Goal: Task Accomplishment & Management: Use online tool/utility

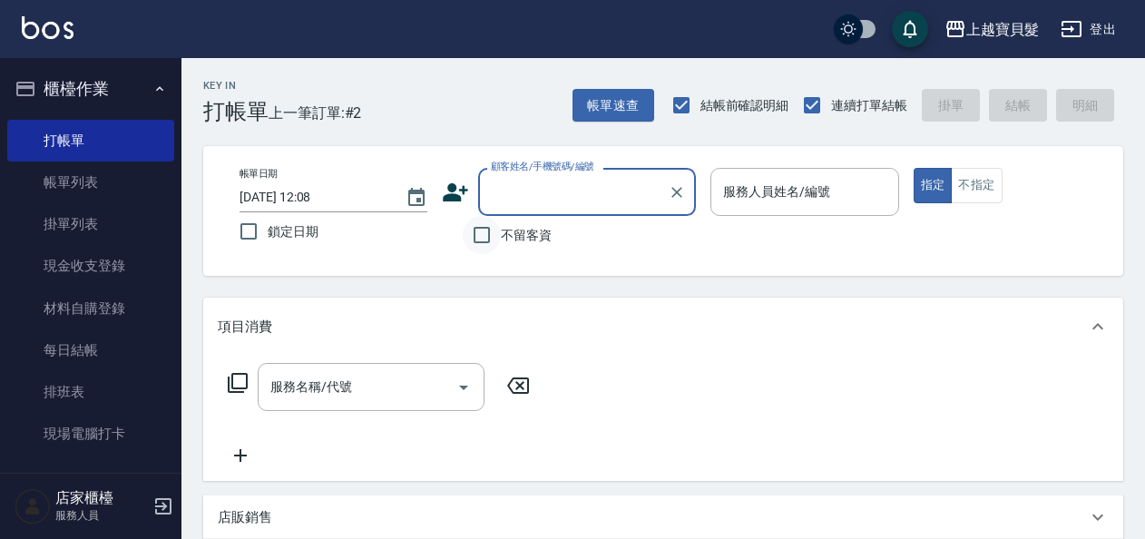
click at [466, 232] on input "不留客資" at bounding box center [482, 235] width 38 height 38
checkbox input "true"
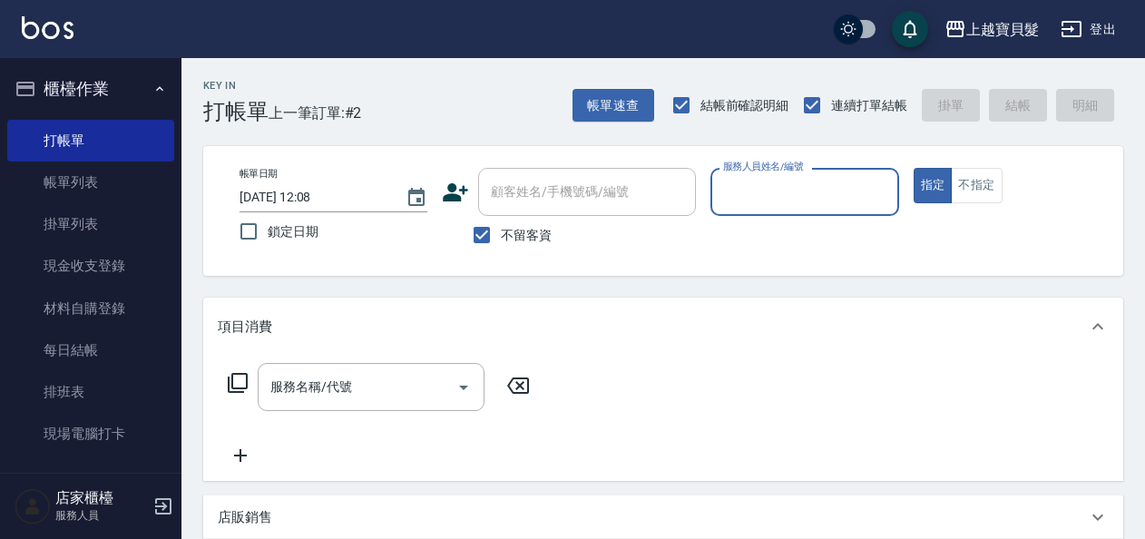
click at [829, 198] on input "服務人員姓名/編號" at bounding box center [803, 192] width 171 height 32
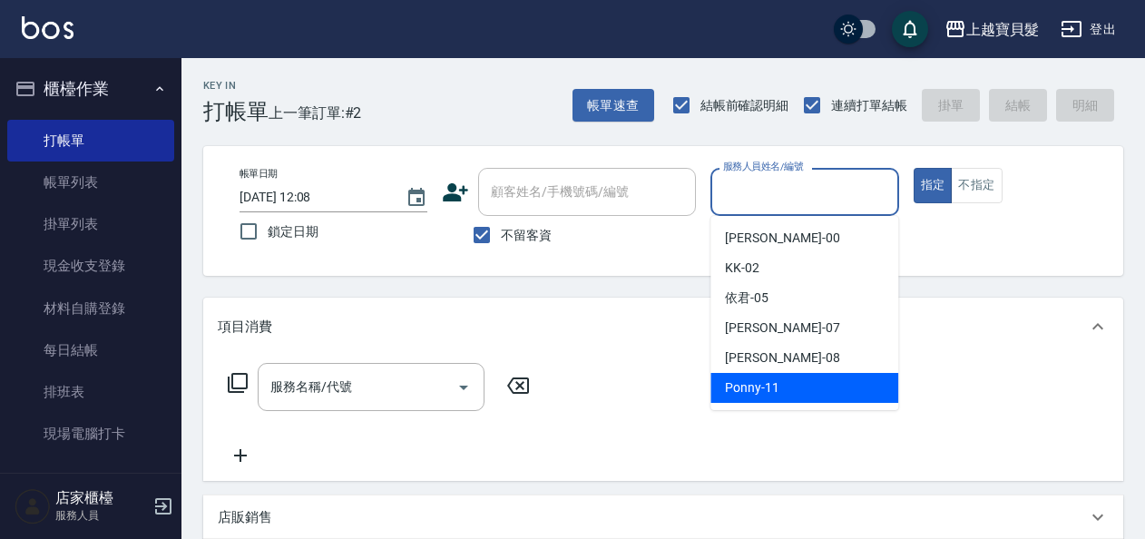
click at [769, 395] on span "Ponny -11" at bounding box center [752, 387] width 54 height 19
type input "Ponny-11"
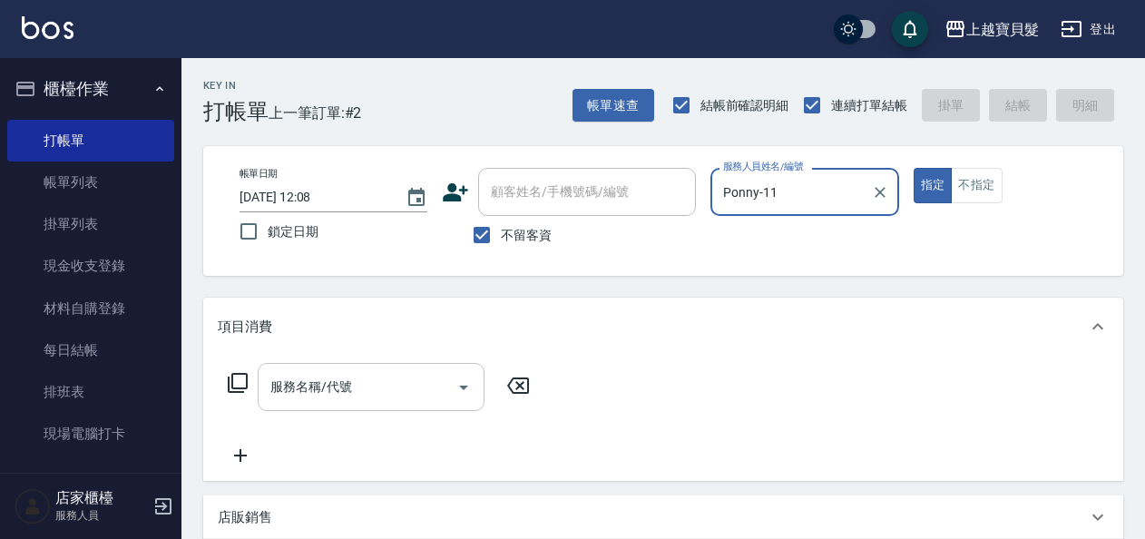
click at [325, 395] on input "服務名稱/代號" at bounding box center [357, 387] width 183 height 32
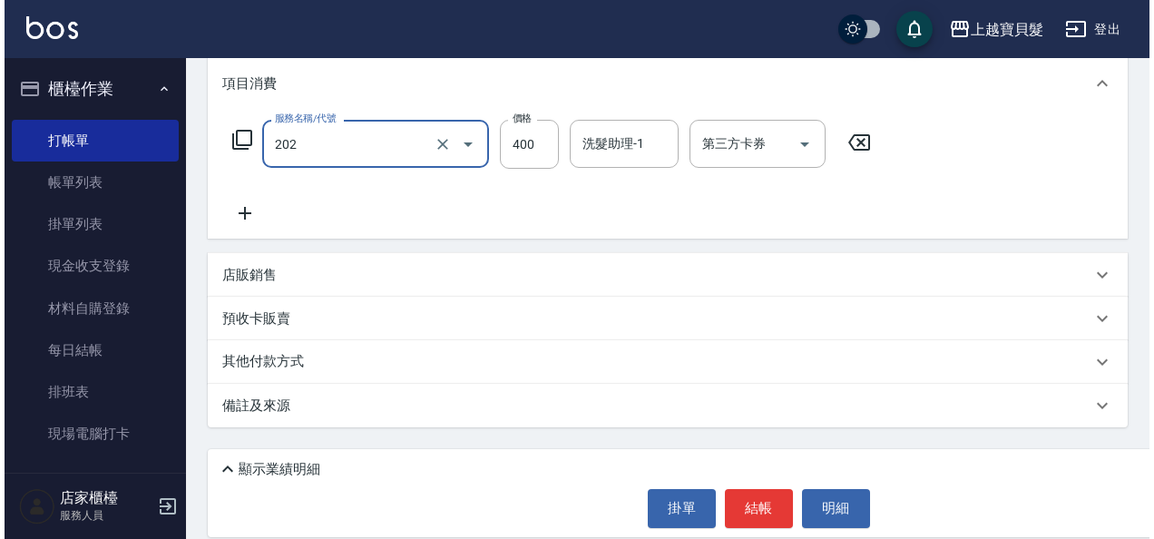
scroll to position [262, 0]
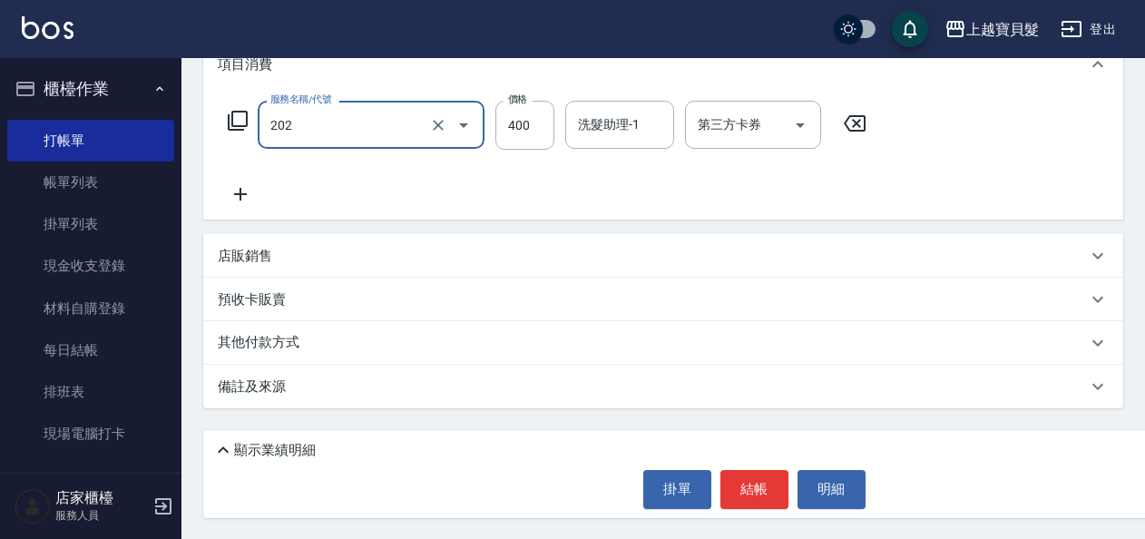
type input "剪髮(202)"
click at [791, 504] on div "掛單 結帳 明細" at bounding box center [754, 489] width 1084 height 38
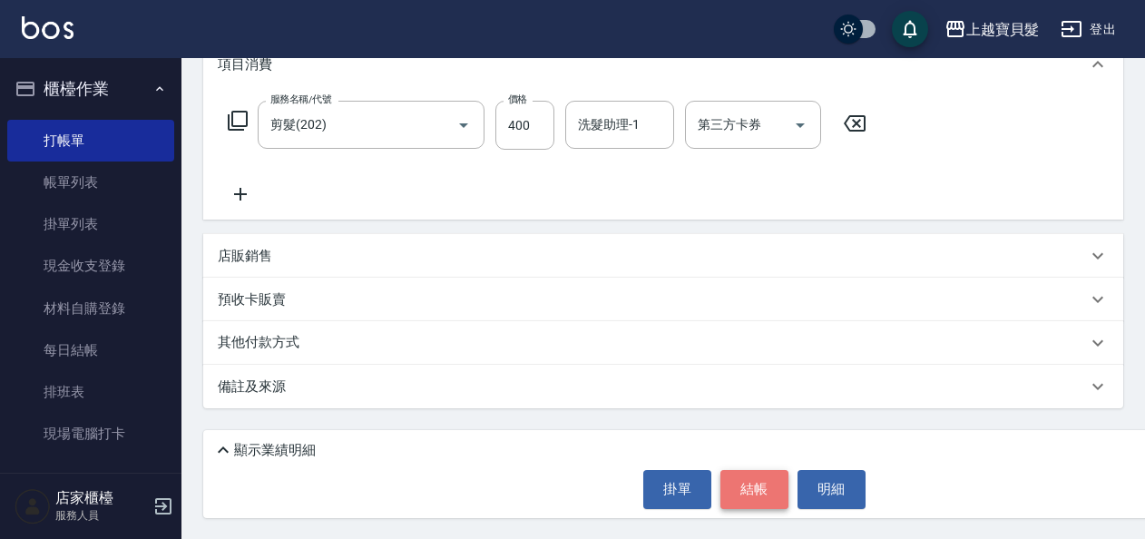
click at [751, 484] on button "結帳" at bounding box center [754, 489] width 68 height 38
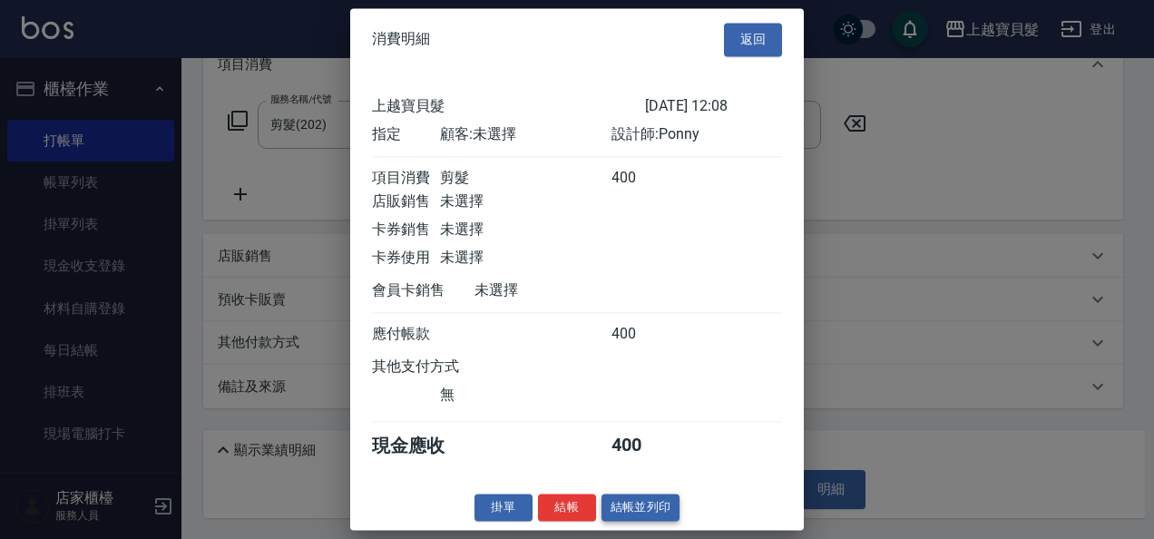
click at [625, 517] on button "結帳並列印" at bounding box center [640, 507] width 79 height 28
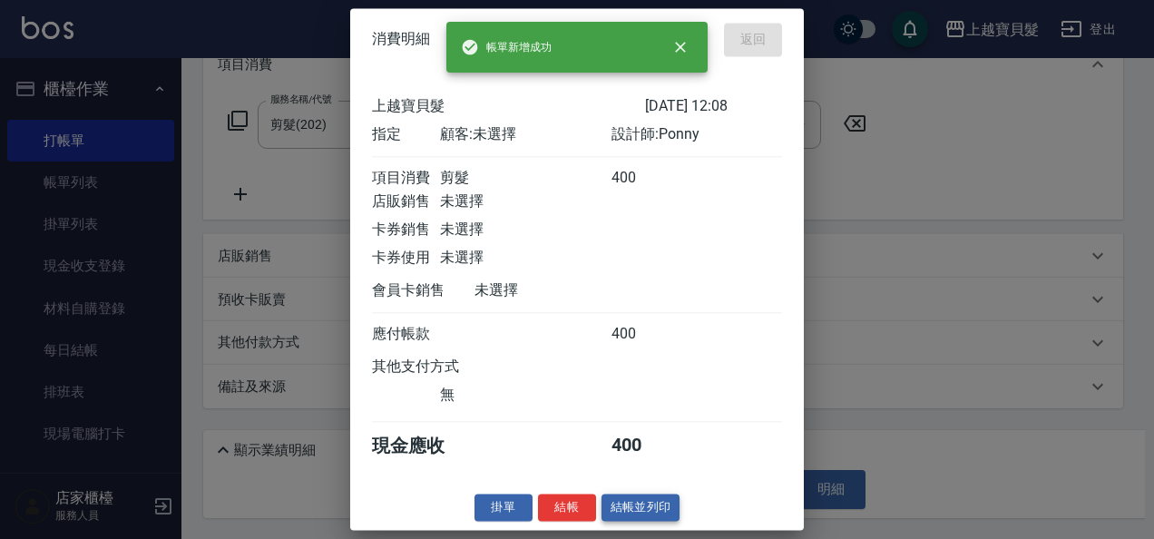
type input "[DATE] 14:11"
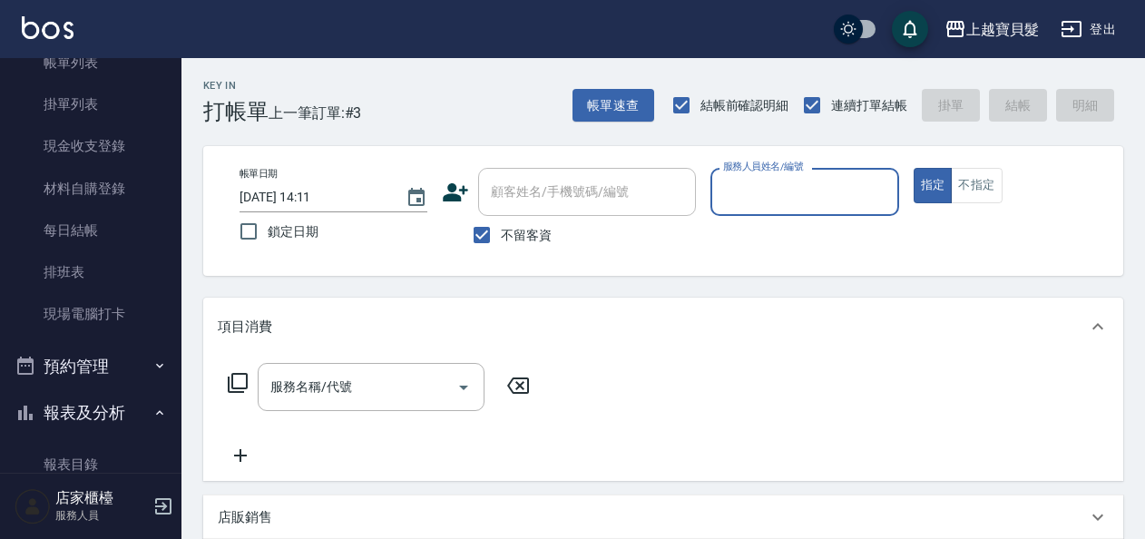
scroll to position [363, 0]
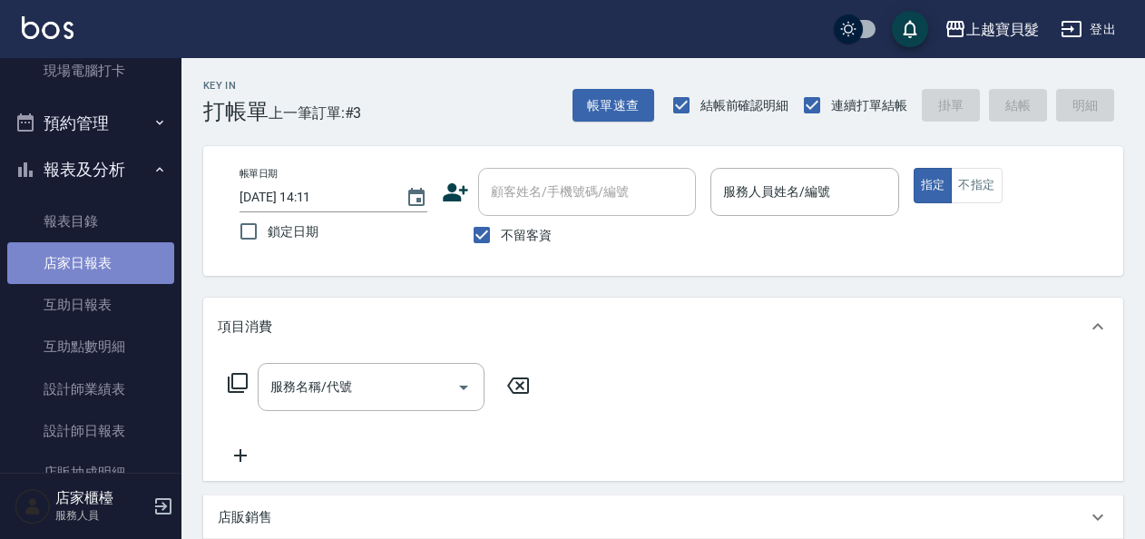
click at [122, 258] on link "店家日報表" at bounding box center [90, 263] width 167 height 42
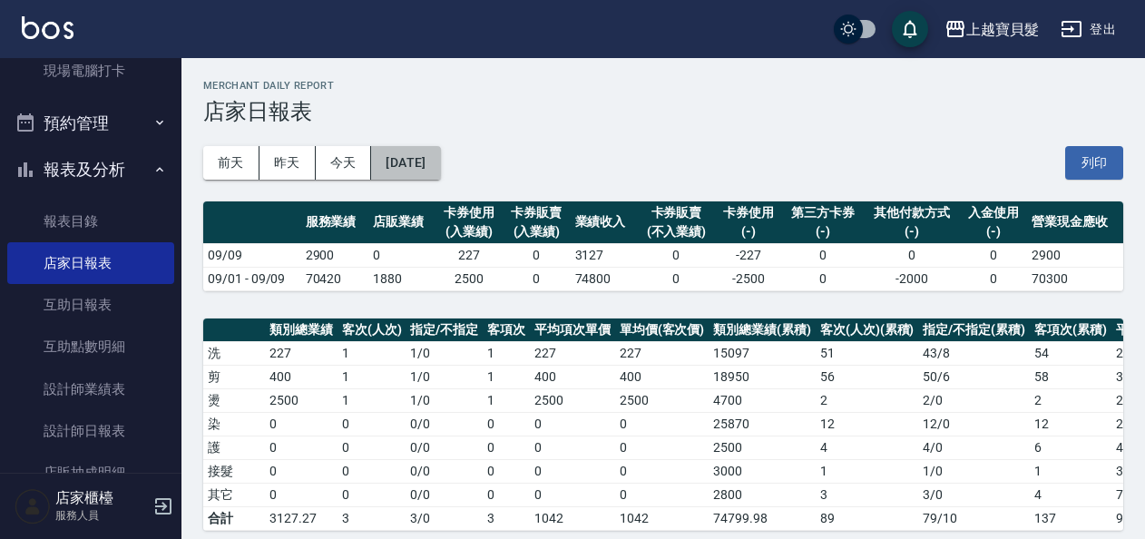
click at [421, 165] on button "[DATE]" at bounding box center [405, 163] width 69 height 34
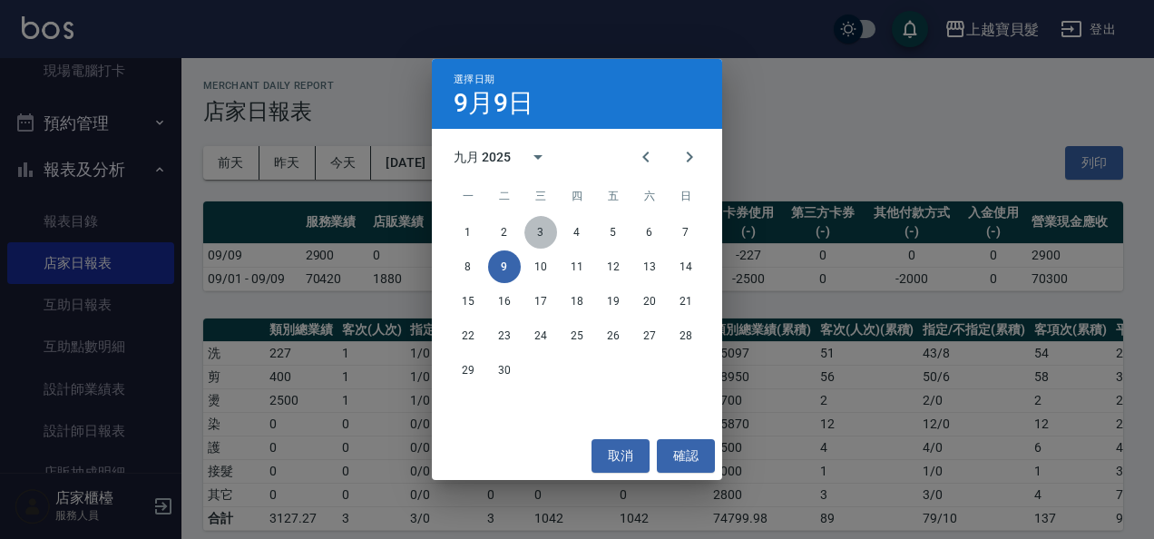
click at [541, 232] on button "3" at bounding box center [540, 232] width 33 height 33
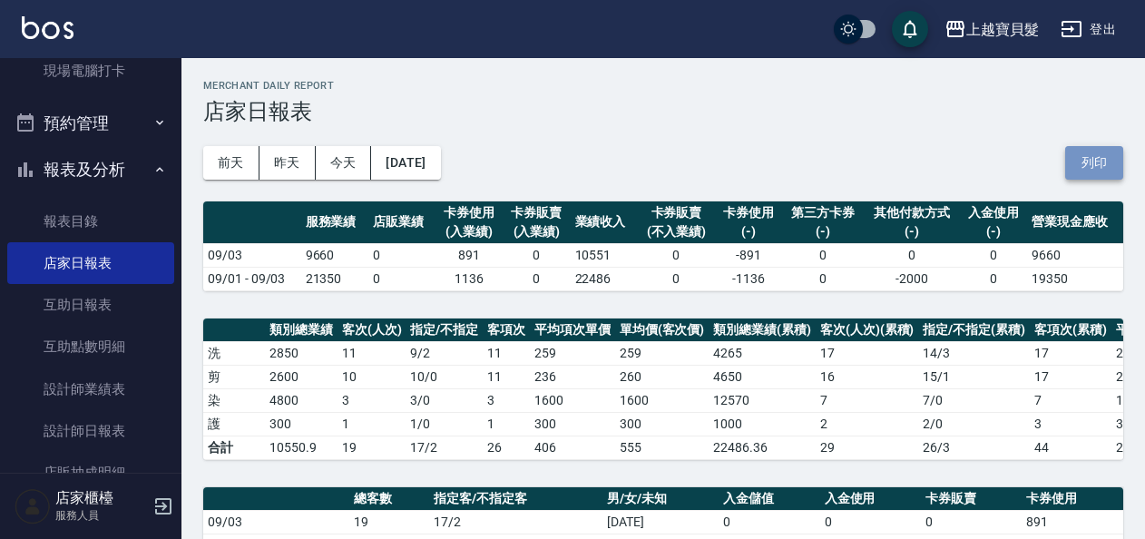
click at [1107, 163] on button "列印" at bounding box center [1094, 163] width 58 height 34
click at [392, 161] on button "[DATE]" at bounding box center [405, 163] width 69 height 34
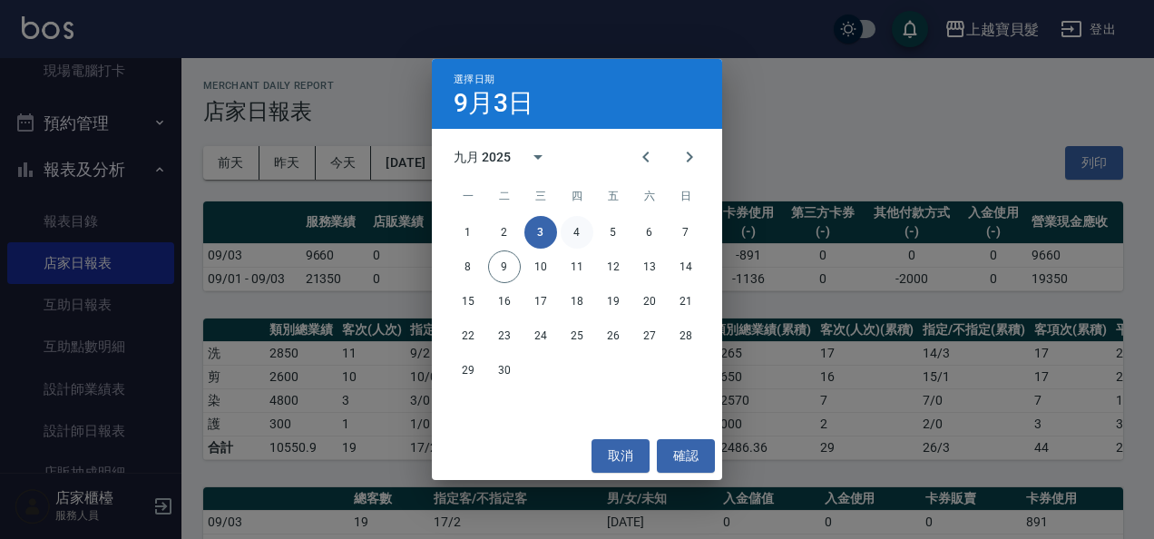
click at [577, 241] on button "4" at bounding box center [577, 232] width 33 height 33
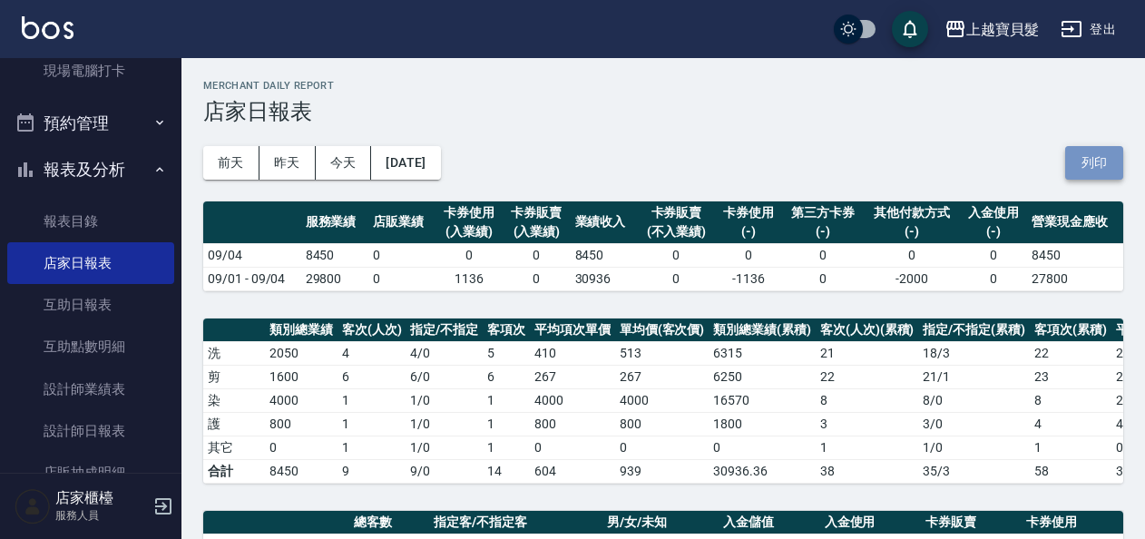
click at [1090, 163] on button "列印" at bounding box center [1094, 163] width 58 height 34
click at [440, 158] on button "[DATE]" at bounding box center [405, 163] width 69 height 34
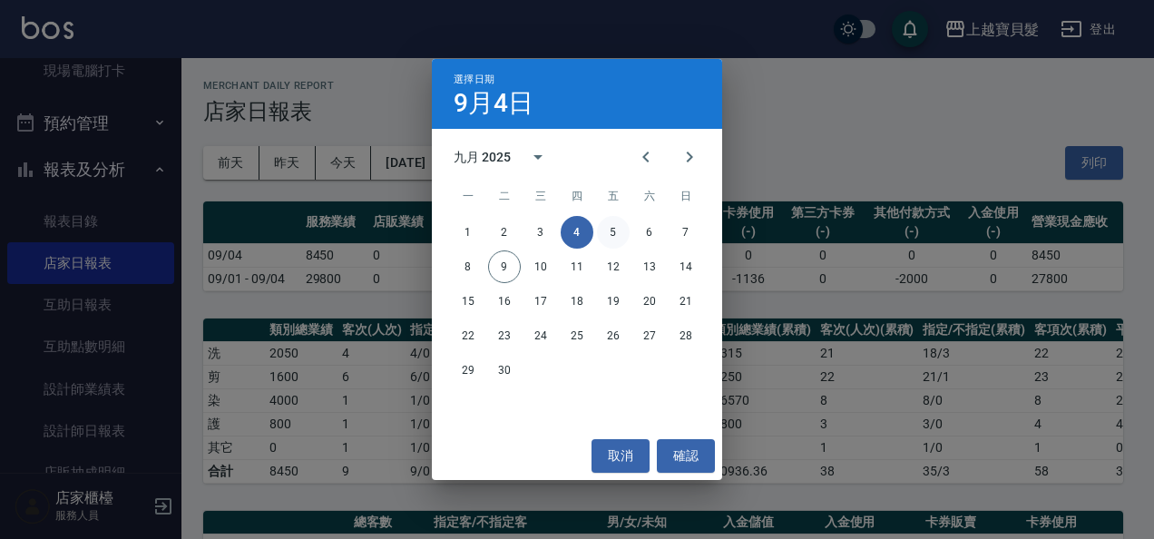
click at [599, 232] on button "5" at bounding box center [613, 232] width 33 height 33
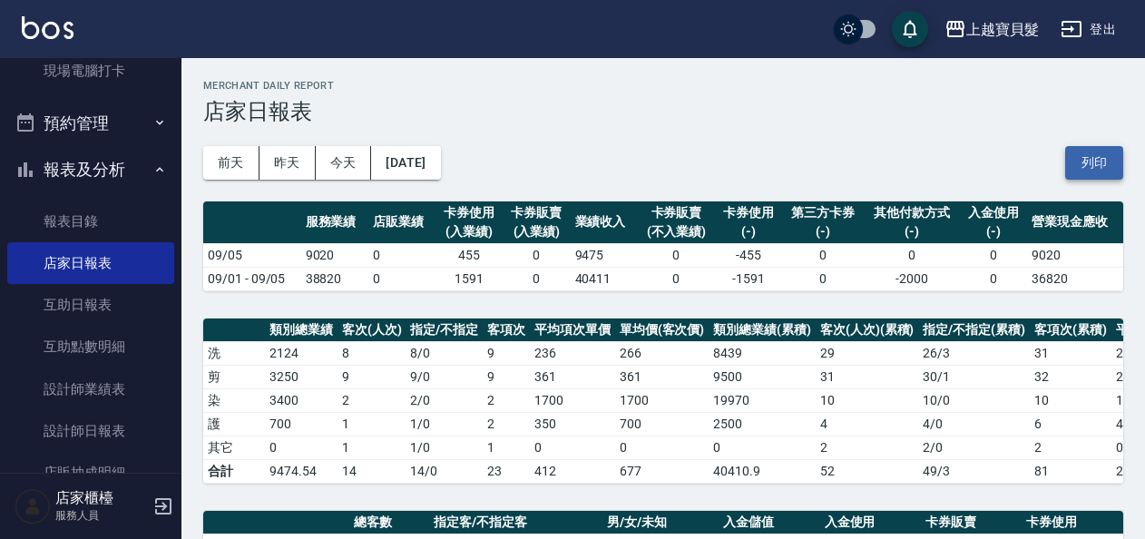
click at [1095, 159] on button "列印" at bounding box center [1094, 163] width 58 height 34
click at [426, 170] on button "[DATE]" at bounding box center [405, 163] width 69 height 34
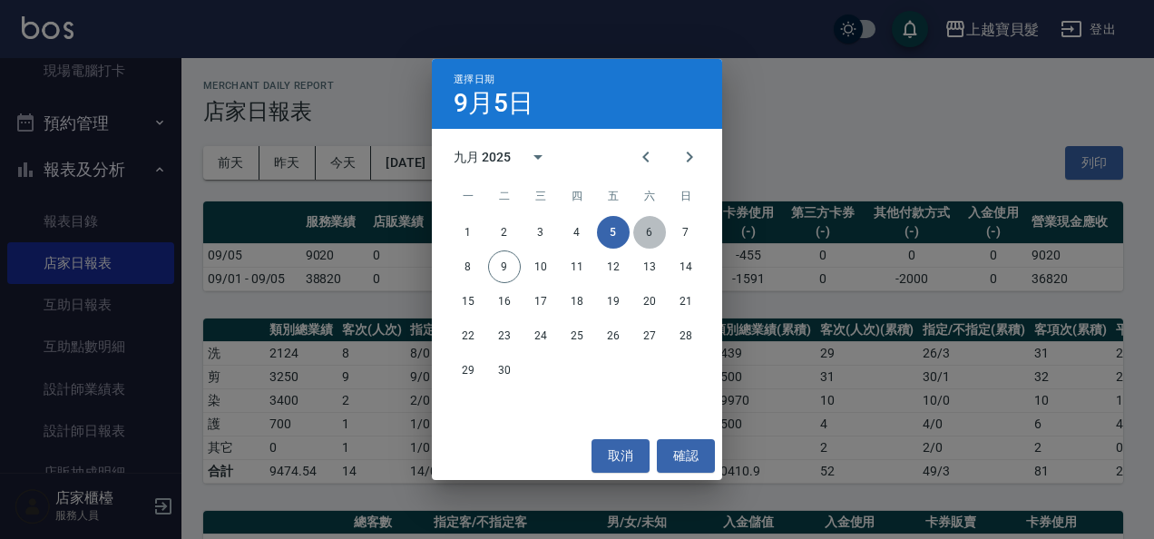
click at [653, 233] on button "6" at bounding box center [649, 232] width 33 height 33
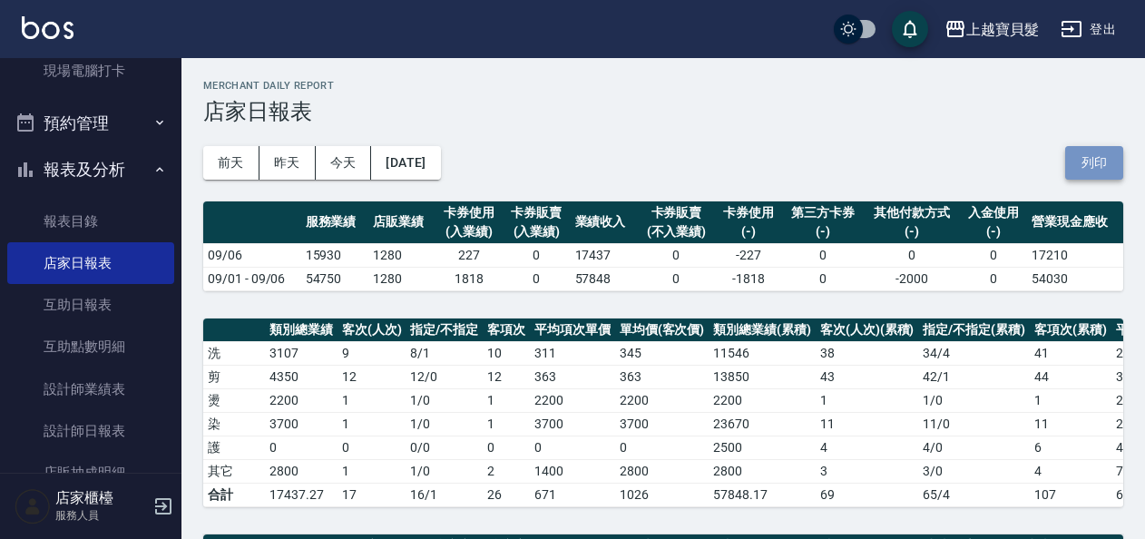
click at [1088, 160] on button "列印" at bounding box center [1094, 163] width 58 height 34
click at [427, 178] on button "[DATE]" at bounding box center [405, 163] width 69 height 34
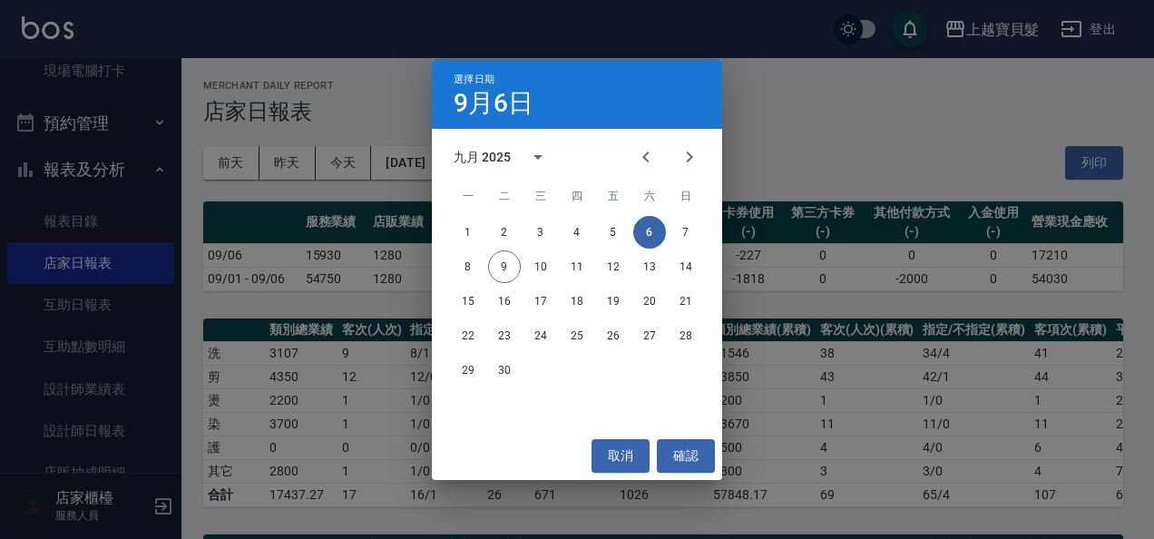
click at [702, 231] on div "1 2 3 4 5 6 7" at bounding box center [577, 232] width 290 height 33
click at [686, 235] on button "7" at bounding box center [685, 232] width 33 height 33
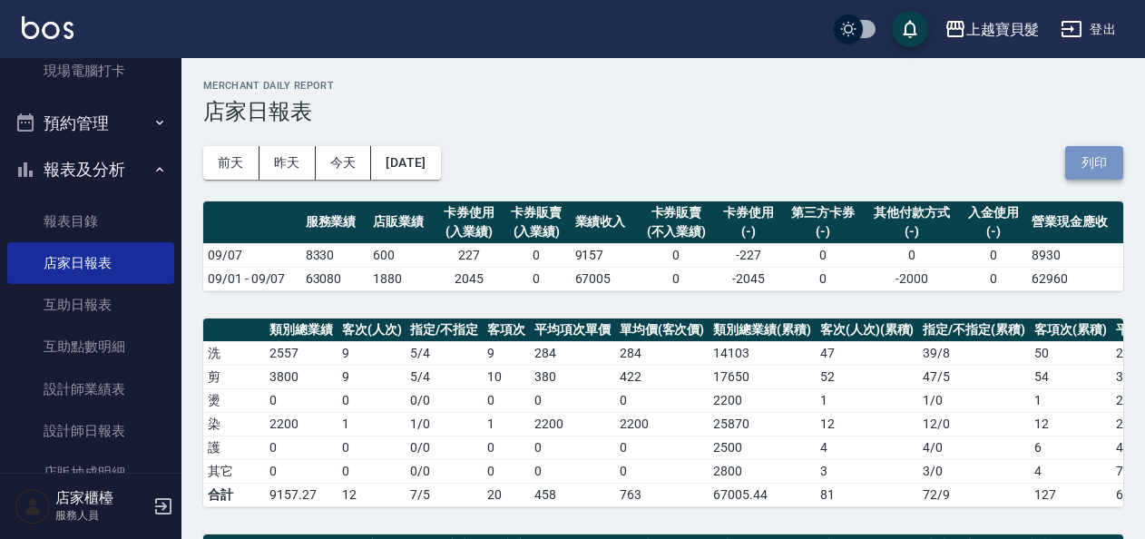
click at [1096, 156] on button "列印" at bounding box center [1094, 163] width 58 height 34
click at [423, 162] on button "[DATE]" at bounding box center [405, 163] width 69 height 34
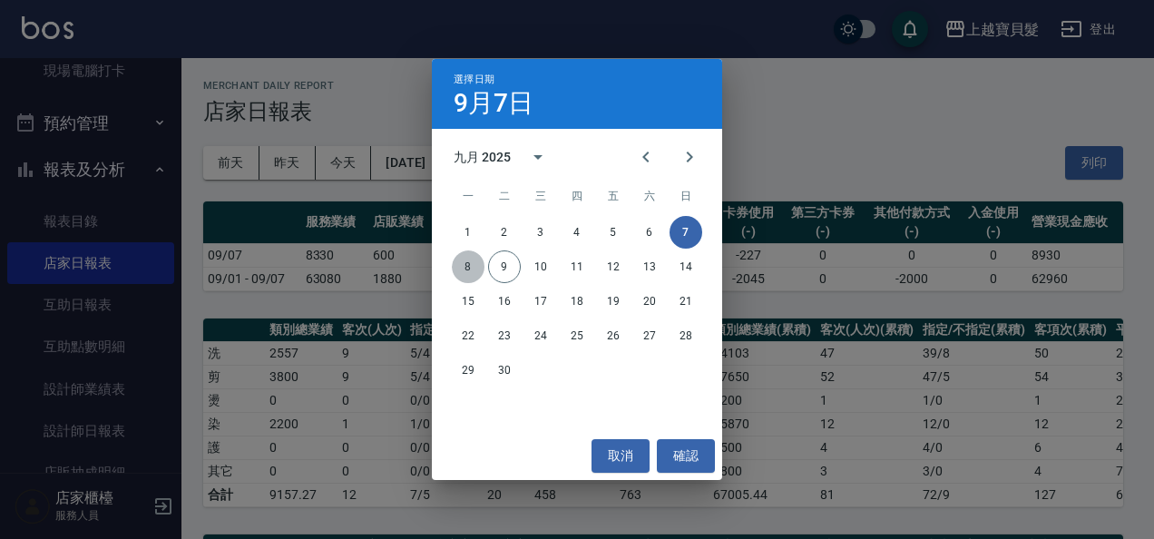
click at [470, 265] on button "8" at bounding box center [468, 266] width 33 height 33
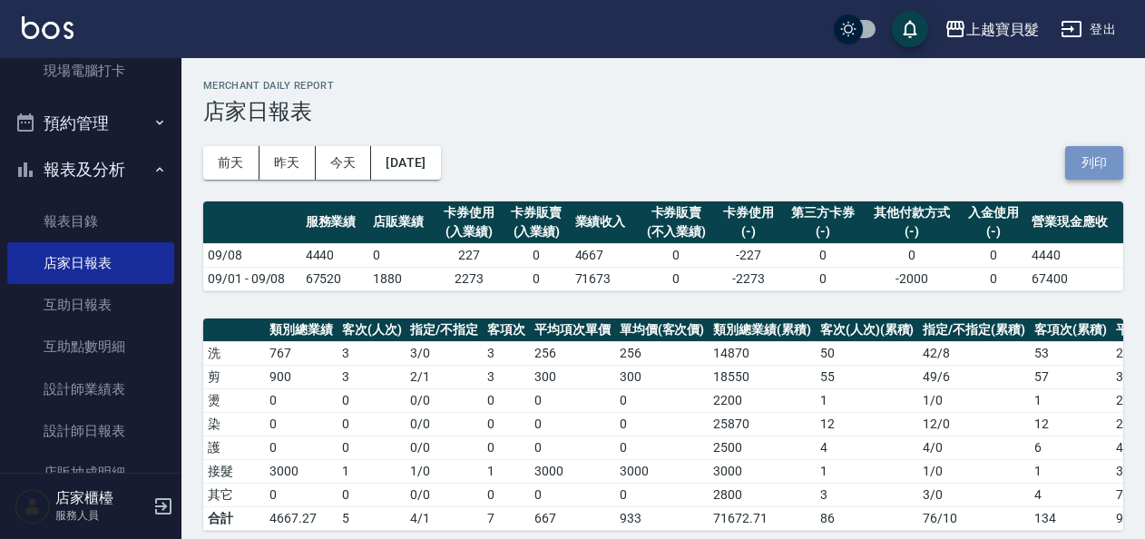
click at [1097, 162] on button "列印" at bounding box center [1094, 163] width 58 height 34
